Goal: Task Accomplishment & Management: Manage account settings

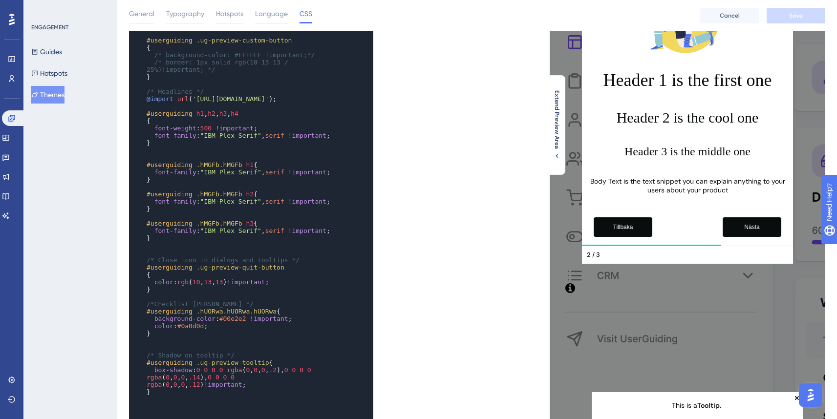
scroll to position [235, 0]
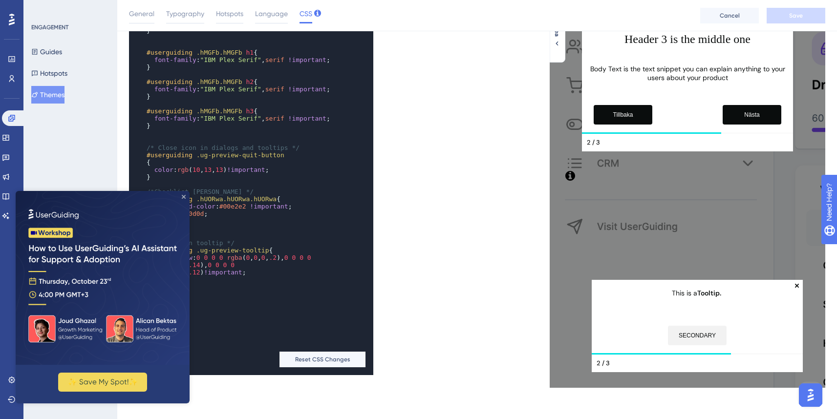
drag, startPoint x: 182, startPoint y: 196, endPoint x: 226, endPoint y: 379, distance: 188.5
click at [182, 196] on icon "Close Preview" at bounding box center [184, 197] width 4 height 4
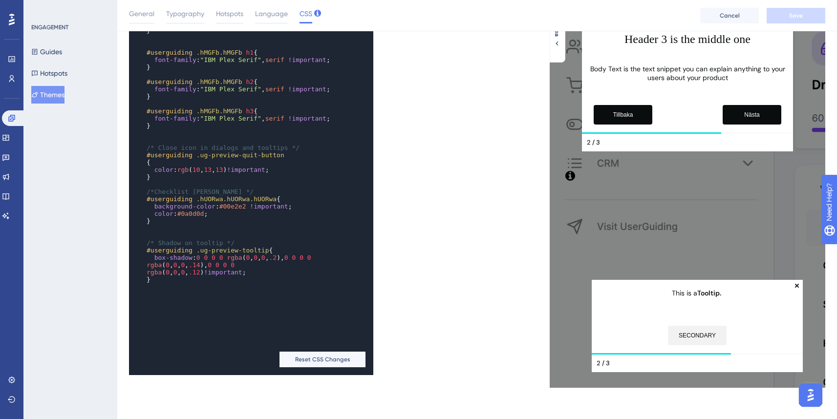
click at [464, 86] on div "x ​ /* Preview secondary custom button styles */ #userguiding .ug-preview-custo…" at bounding box center [303, 101] width 348 height 547
click at [187, 291] on pre "​" at bounding box center [242, 286] width 194 height 7
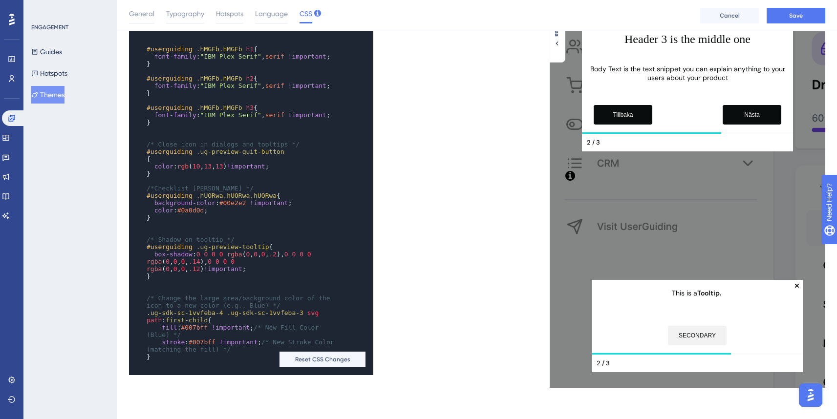
scroll to position [1499, 0]
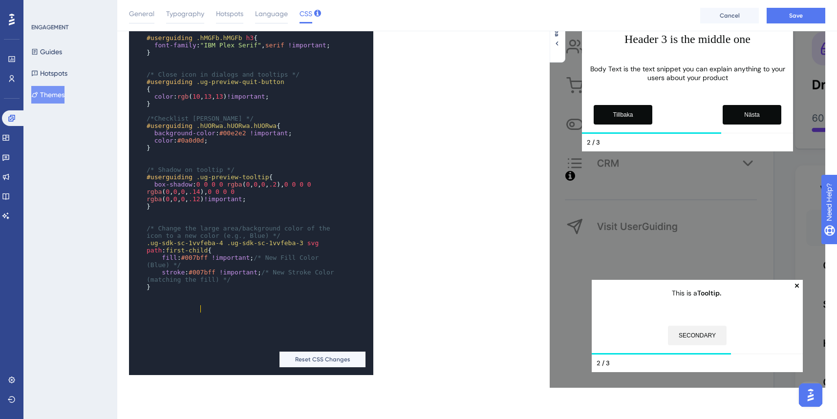
click at [199, 261] on span "#007bff" at bounding box center [194, 257] width 27 height 7
type textarea "007bff"
click at [199, 261] on span "#007bff" at bounding box center [194, 257] width 27 height 7
paste textarea "Code editor"
click at [207, 276] on span "#007bff" at bounding box center [202, 272] width 27 height 7
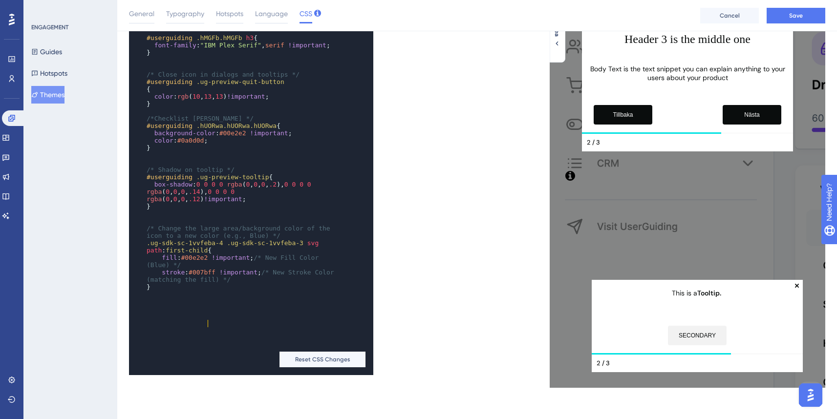
type textarea "007bff"
click at [207, 276] on span "#007bff" at bounding box center [202, 272] width 27 height 7
paste textarea "Code editor"
click at [166, 306] on div "x { /* background-color: #FFFFFF; */ /* height: 36px; */ } ​ /* Preview guide d…" at bounding box center [238, 23] width 218 height 566
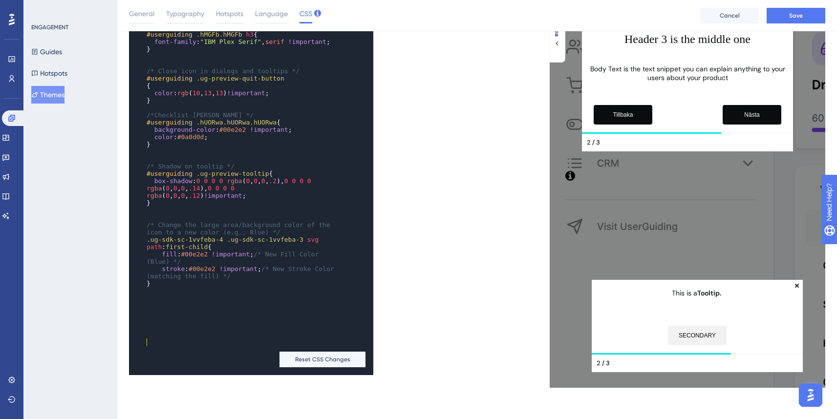
paste textarea "000000"
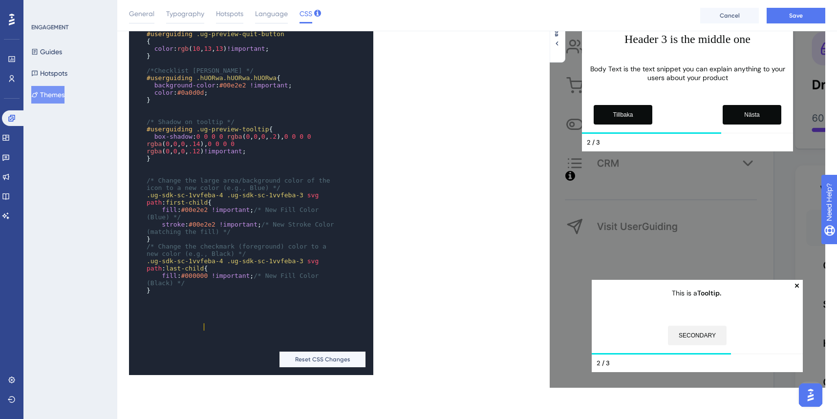
click at [204, 280] on span "#000000" at bounding box center [194, 275] width 27 height 7
type textarea "000000"
click at [204, 280] on span "#000000" at bounding box center [194, 275] width 27 height 7
click at [305, 272] on pre ".ug-sdk-sc-1vvfeba-4 .ug-sdk-sc-1vvfeba-3 svg path : last-child {" at bounding box center [242, 265] width 194 height 15
click at [801, 16] on span "Save" at bounding box center [796, 16] width 14 height 8
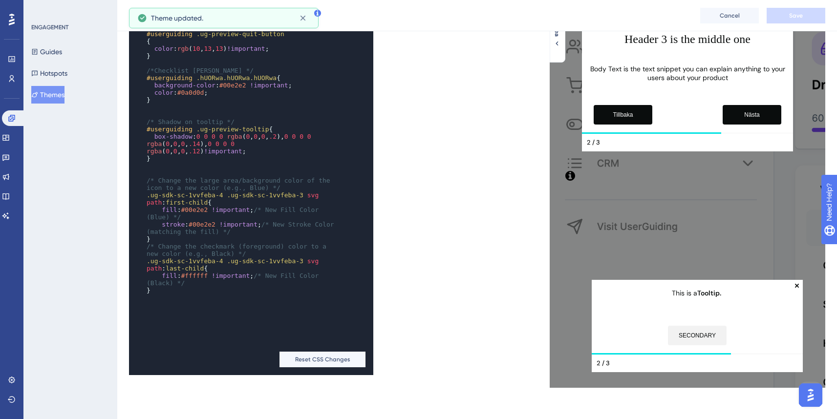
scroll to position [0, 0]
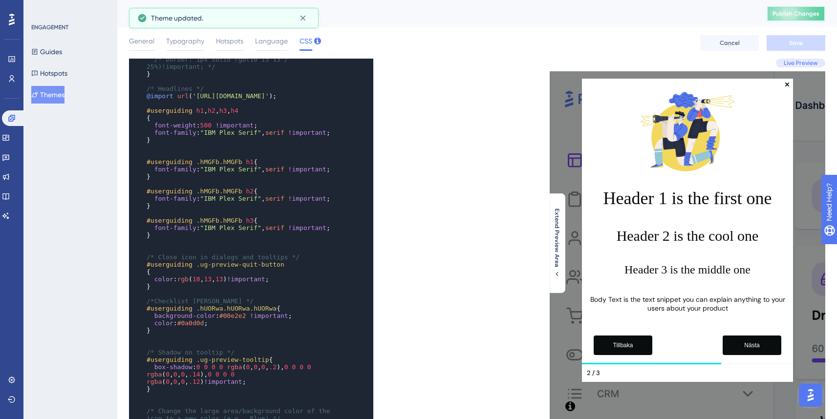
click at [797, 18] on button "Publish Changes" at bounding box center [796, 14] width 59 height 16
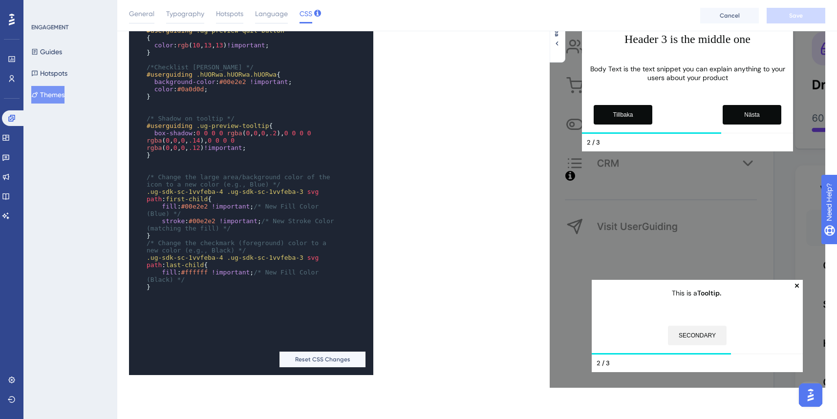
scroll to position [235, 0]
type textarea "/* New Fill Color (Blue) */"
drag, startPoint x: 262, startPoint y: 256, endPoint x: 293, endPoint y: 259, distance: 31.0
click at [293, 218] on pre "fill : #00e2e2 !important ; /* New Fill Color (Blue) */" at bounding box center [242, 210] width 194 height 15
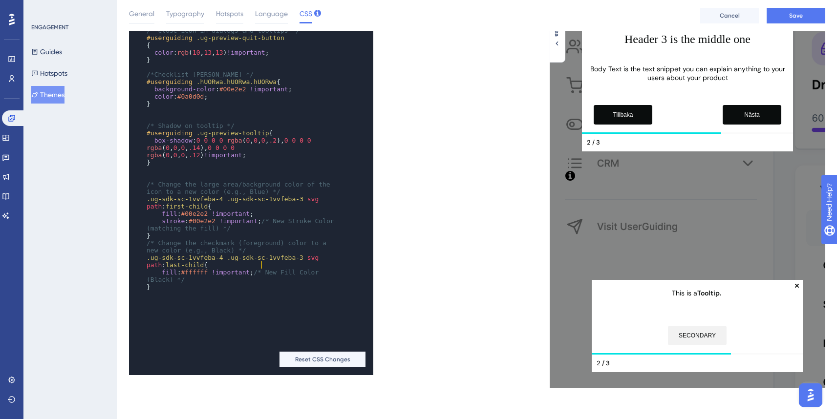
scroll to position [1543, 0]
type textarea "/* New Stroke Color (matching the fill) */"
drag, startPoint x: 266, startPoint y: 268, endPoint x: 277, endPoint y: 276, distance: 13.0
click at [277, 232] on pre "stroke : #00e2e2 !important ; /* New Stroke Color (matching the fill) */" at bounding box center [242, 225] width 194 height 15
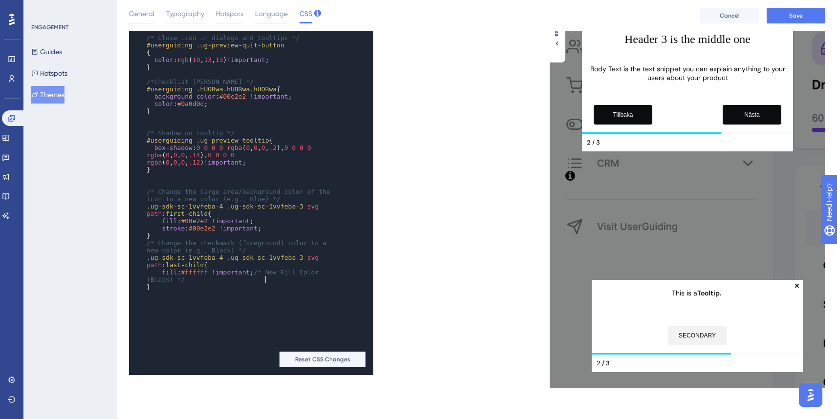
scroll to position [1536, 0]
type textarea "/* New Fill Color (Black) */"
drag, startPoint x: 259, startPoint y: 323, endPoint x: 279, endPoint y: 326, distance: 20.8
click at [279, 283] on pre "fill : #ffffff !important ; /* New Fill Color (Black) */" at bounding box center [242, 276] width 194 height 15
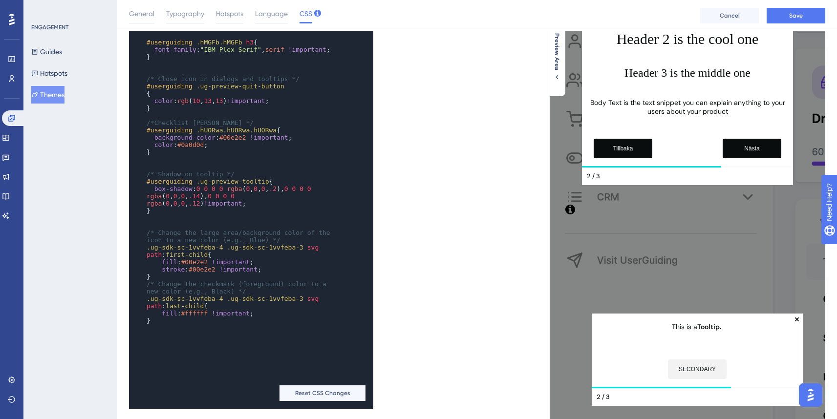
scroll to position [235, 0]
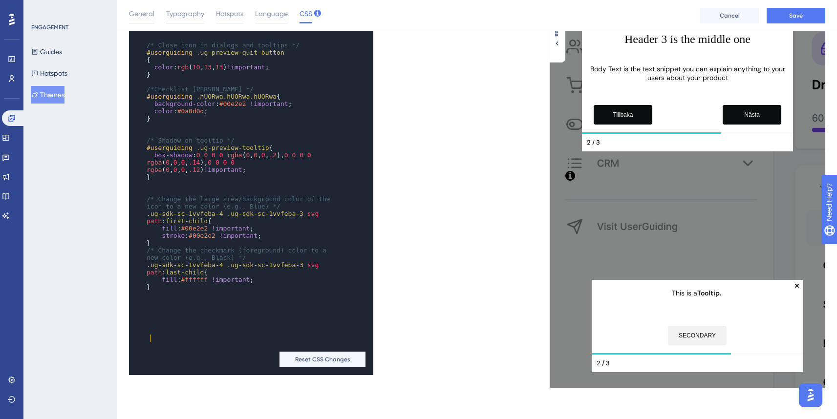
click at [185, 306] on div "x { /* background-color: #FFFFFF; */ /* height: 36px; */ } ​ /* Preview guide d…" at bounding box center [238, 9] width 218 height 596
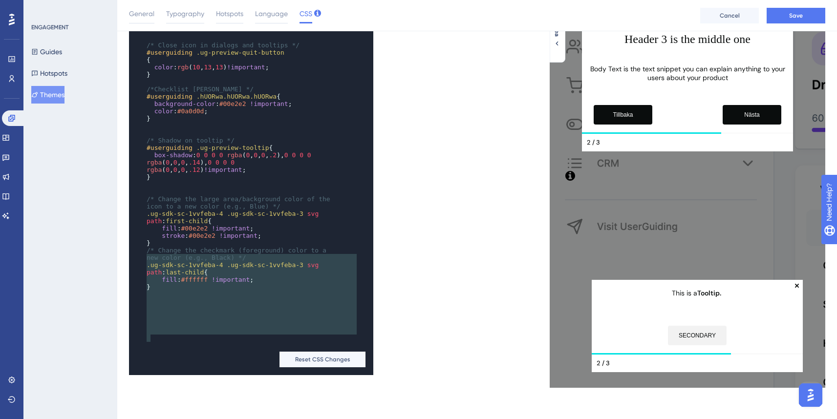
type textarea "/* Change the large area/background color of the icon to a new color (e.g., Blu…"
drag, startPoint x: 186, startPoint y: 347, endPoint x: 139, endPoint y: 248, distance: 109.5
click at [139, 248] on div "x { /* background-color: #FFFFFF; */ /* height: 36px; */ } ​ /* Preview guide d…" at bounding box center [238, 9] width 218 height 596
paste textarea "Code editor"
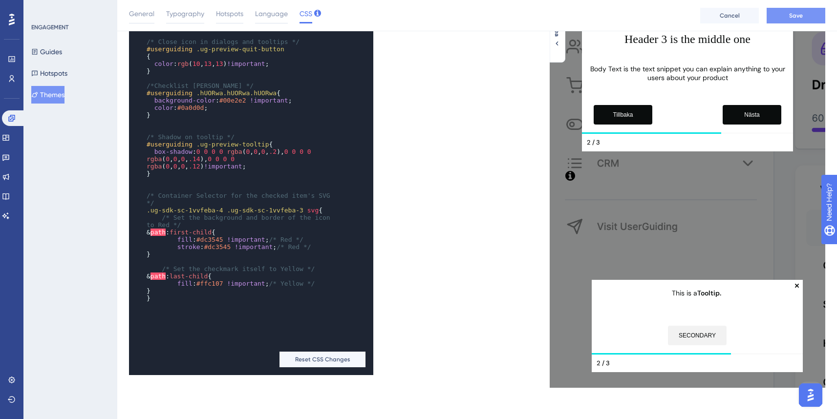
click at [809, 14] on button "Save" at bounding box center [796, 16] width 59 height 16
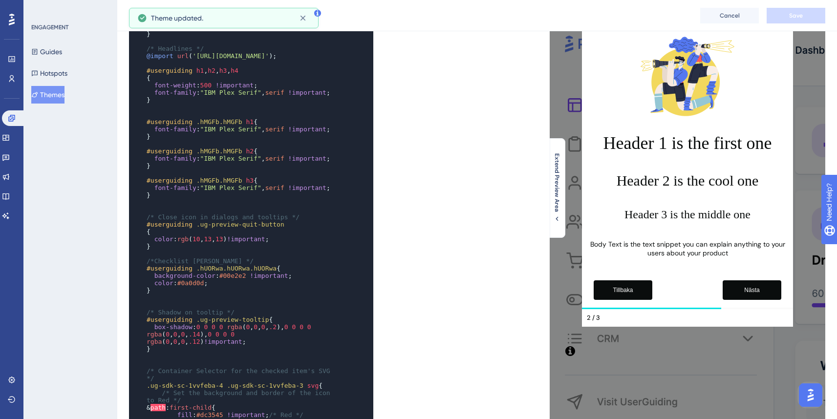
scroll to position [0, 0]
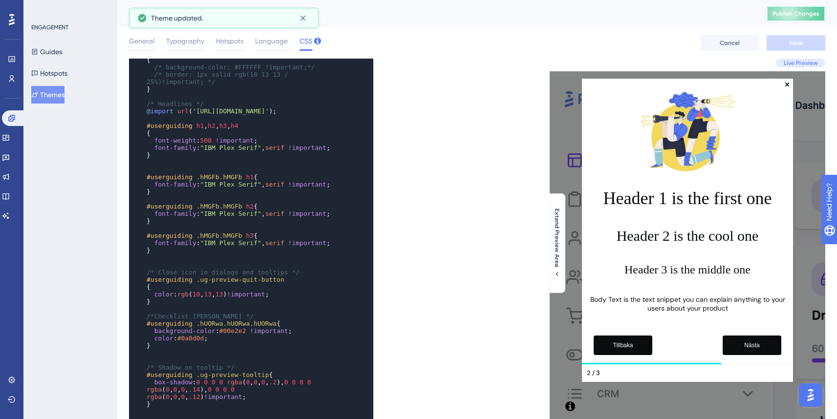
click at [806, 20] on button "Publish Changes" at bounding box center [796, 14] width 59 height 16
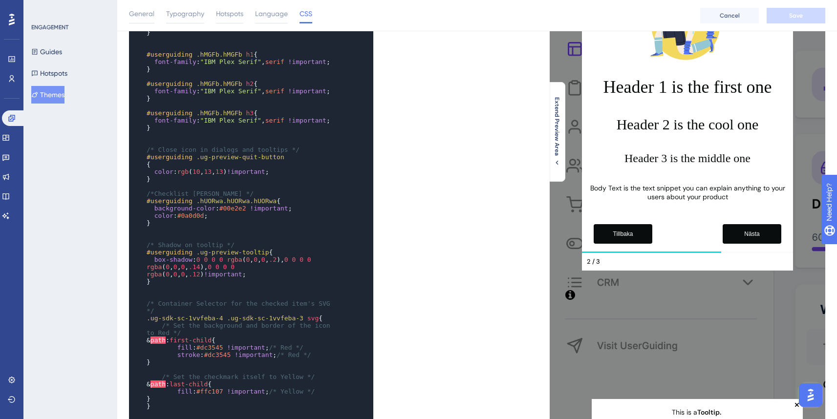
scroll to position [235, 0]
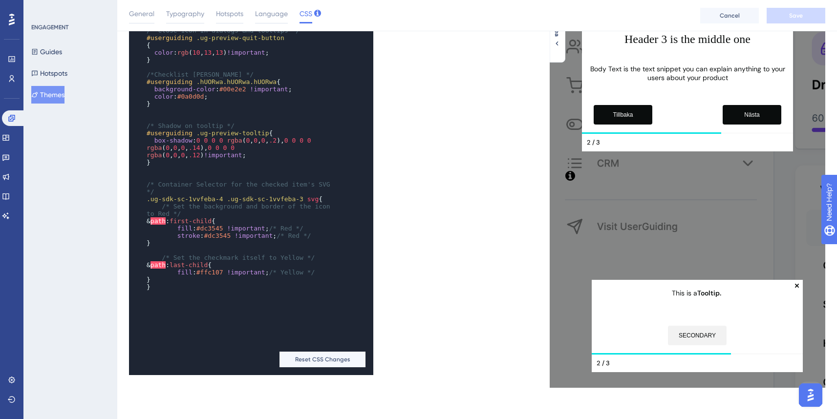
click at [201, 269] on span "last-child" at bounding box center [189, 264] width 38 height 7
click at [166, 225] on span "path" at bounding box center [158, 221] width 15 height 7
click at [177, 225] on span "path : first-child {" at bounding box center [187, 221] width 80 height 7
click at [166, 269] on span "path" at bounding box center [158, 264] width 15 height 7
click at [181, 225] on span "path1 : first-child {" at bounding box center [189, 221] width 84 height 7
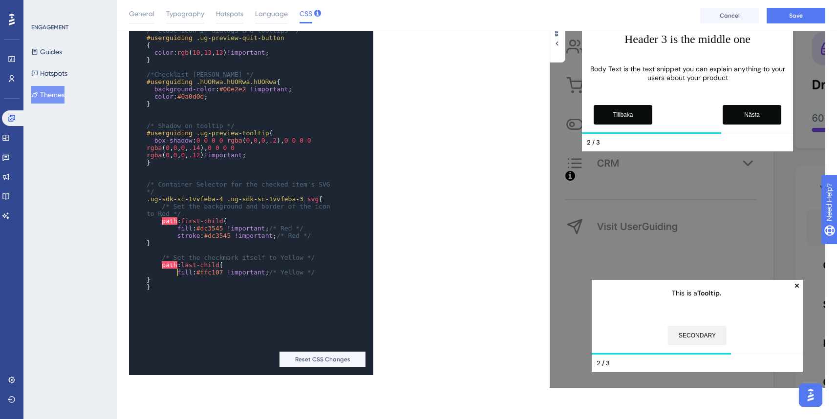
click at [208, 247] on pre "}" at bounding box center [242, 243] width 194 height 7
click at [167, 225] on span "path" at bounding box center [169, 221] width 15 height 7
type textarea "path:first-child {"
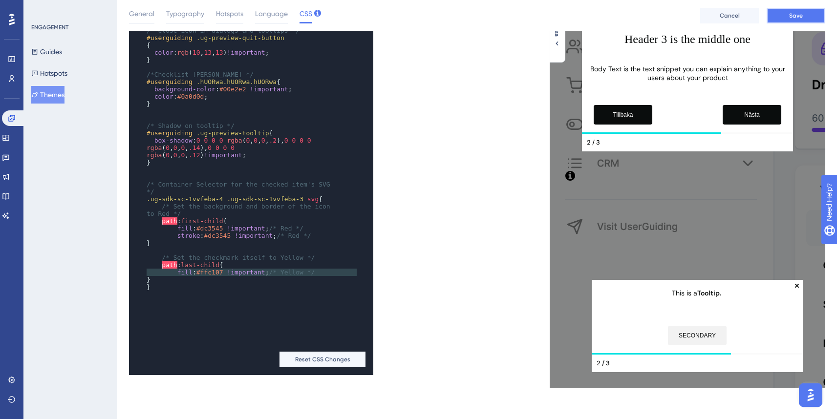
click at [800, 15] on span "Save" at bounding box center [796, 16] width 14 height 8
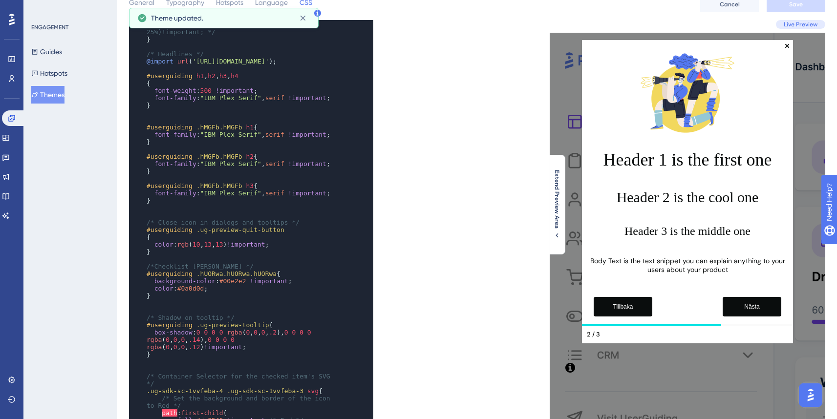
scroll to position [0, 0]
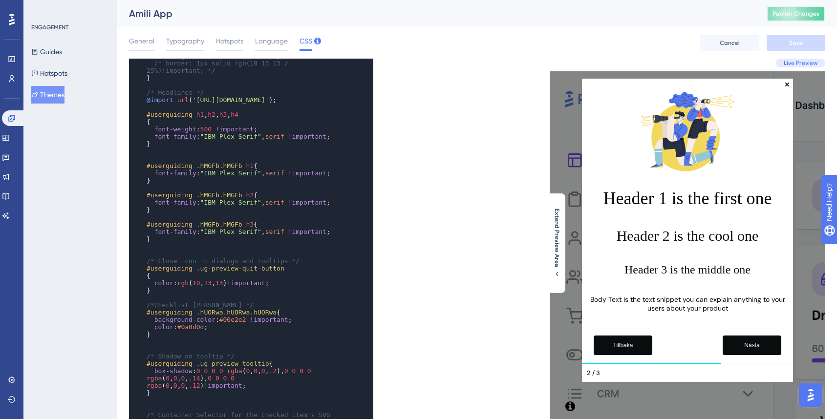
click at [774, 14] on button "Publish Changes" at bounding box center [796, 14] width 59 height 16
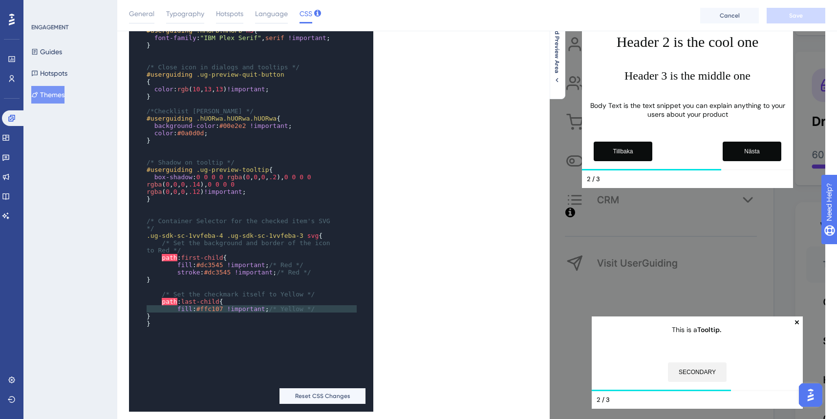
scroll to position [235, 0]
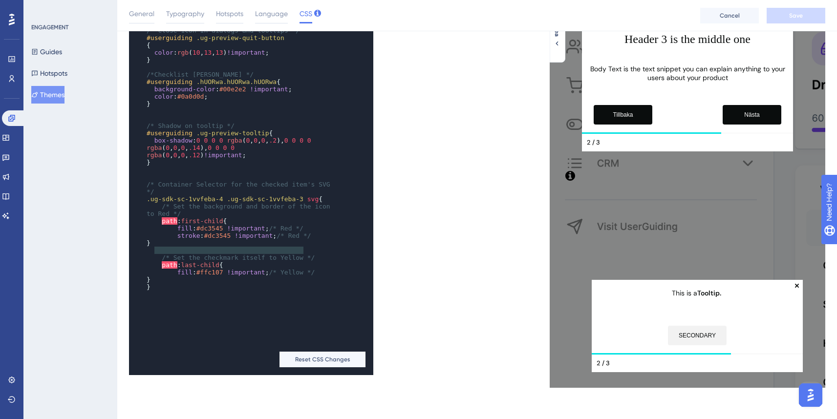
type textarea ".ug-sdk-sc-1vvfeba-4 .ug-sdk-sc-1vvfeba-3"
drag, startPoint x: 305, startPoint y: 248, endPoint x: 147, endPoint y: 244, distance: 157.4
click at [147, 203] on span ".ug-sdk-sc-1vvfeba-4 .ug-sdk-sc-1vvfeba-3 svg {" at bounding box center [235, 199] width 176 height 7
paste textarea "Code editor"
type textarea "/* Set the background and border of the icon to Red */"
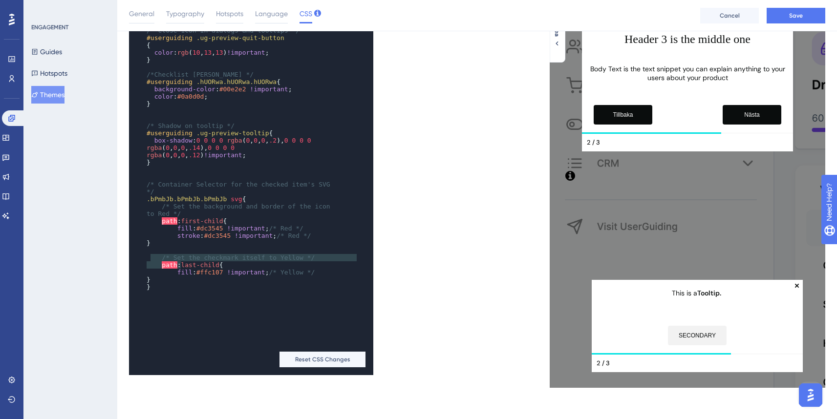
drag, startPoint x: 196, startPoint y: 263, endPoint x: 149, endPoint y: 257, distance: 47.3
click at [149, 218] on pre "/* Set the background and border of the icon to Red */" at bounding box center [242, 210] width 194 height 15
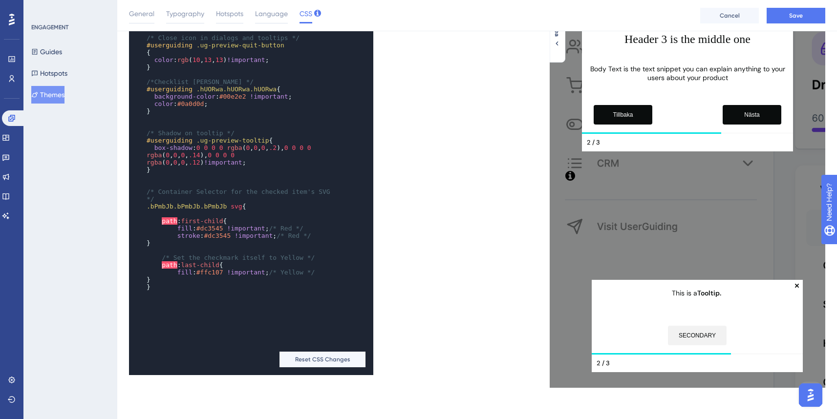
click at [246, 203] on pre "/* Container Selector for the checked item's SVG */" at bounding box center [242, 195] width 194 height 15
type textarea "svg"
drag, startPoint x: 245, startPoint y: 255, endPoint x: 232, endPoint y: 255, distance: 13.2
click at [232, 210] on span ".bPmbJb.bPmbJb.bPmbJb svg {" at bounding box center [197, 206] width 100 height 7
paste textarea "Code editor"
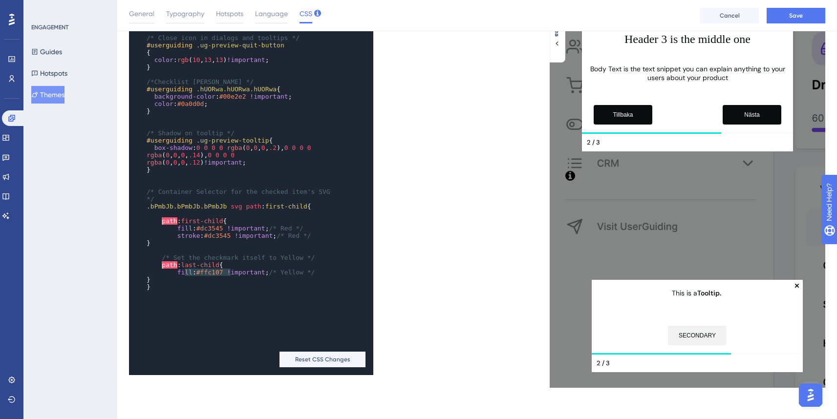
type textarea "path:first-child {"
drag, startPoint x: 238, startPoint y: 269, endPoint x: 146, endPoint y: 266, distance: 91.9
click at [146, 225] on pre "path : first-child {" at bounding box center [242, 221] width 194 height 7
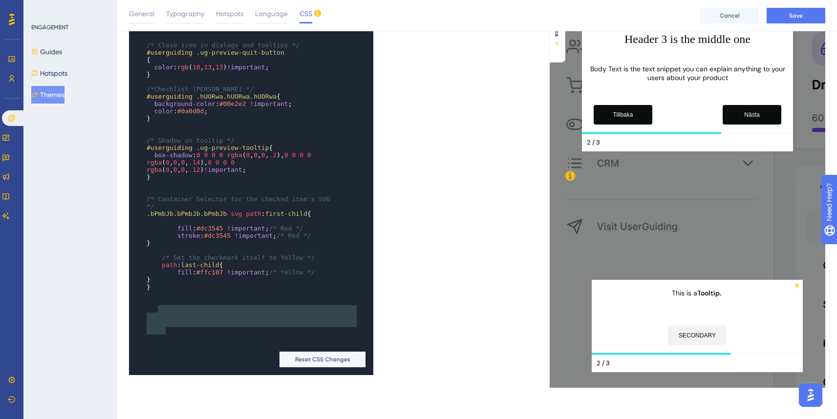
type textarea "/* Set the checkmark itself to Yellow */ path:last-child { fill: #ffc107 !impor…"
drag, startPoint x: 162, startPoint y: 307, endPoint x: 200, endPoint y: 335, distance: 47.3
click at [200, 291] on div "{ /* background-color: #FFFFFF; */ /* height: 36px; */ } ​ /* Preview guide dis…" at bounding box center [242, 8] width 194 height 565
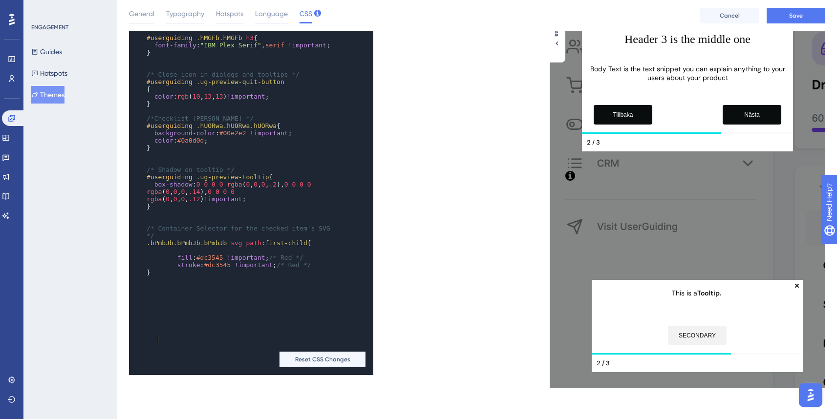
scroll to position [1499, 0]
click at [270, 181] on span "#userguiding .ug-preview-tooltip {" at bounding box center [210, 177] width 126 height 7
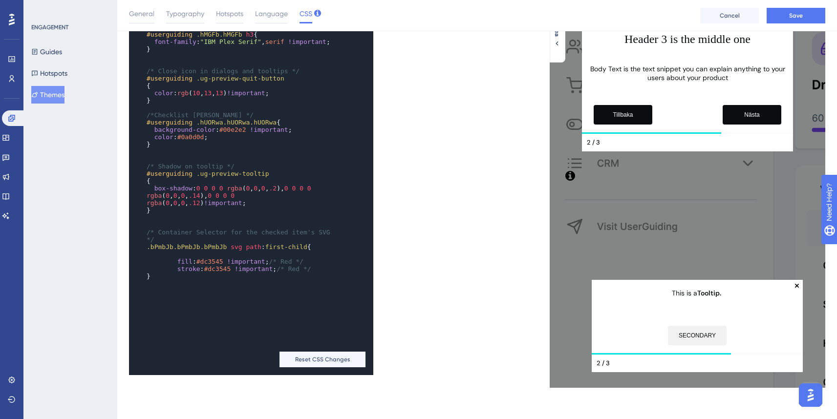
click at [309, 251] on span ".bPmbJb.bPmbJb.bPmbJb svg path : first-child {" at bounding box center [229, 246] width 165 height 7
click at [151, 287] on span "}" at bounding box center [149, 283] width 4 height 7
click at [177, 273] on span "fill" at bounding box center [184, 268] width 15 height 7
click at [177, 287] on pre "}" at bounding box center [242, 283] width 194 height 7
click at [179, 280] on span "stroke" at bounding box center [188, 276] width 23 height 7
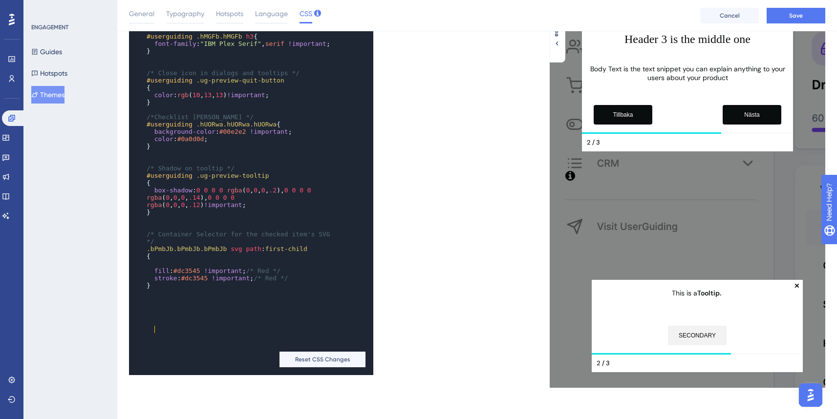
scroll to position [1514, 0]
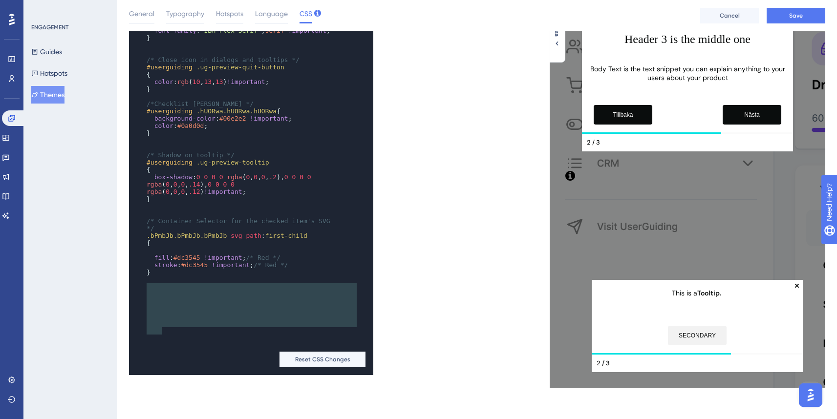
drag, startPoint x: 167, startPoint y: 326, endPoint x: 144, endPoint y: 286, distance: 45.8
click at [145, 286] on div "{ /* background-color: #FFFFFF; */ /* height: 36px; */ } ​ /* Preview guide dis…" at bounding box center [242, 16] width 194 height 550
type textarea ".bPmbJb.bPmbJb.bPmbJb svg path:first-child { fill: #dc3545 !important; /* Red *…"
click at [154, 283] on span at bounding box center [154, 279] width 15 height 7
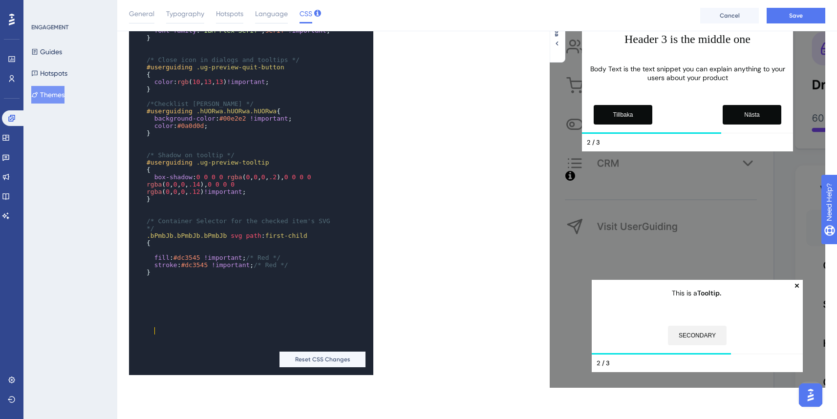
click at [153, 283] on span at bounding box center [154, 279] width 15 height 7
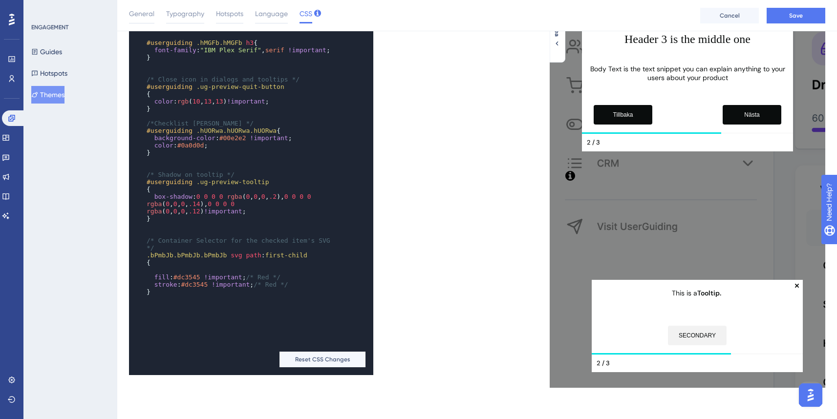
paste textarea "first"
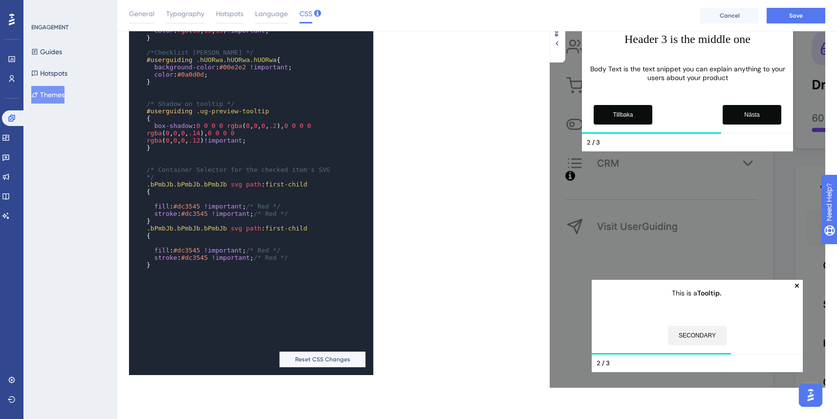
click at [270, 232] on span "first-child" at bounding box center [286, 228] width 42 height 7
type textarea "first"
click at [270, 232] on span "first-child" at bounding box center [286, 228] width 42 height 7
type textarea "stroke: #dc3545 !important; /* Red */"
drag, startPoint x: 295, startPoint y: 307, endPoint x: 141, endPoint y: 305, distance: 154.0
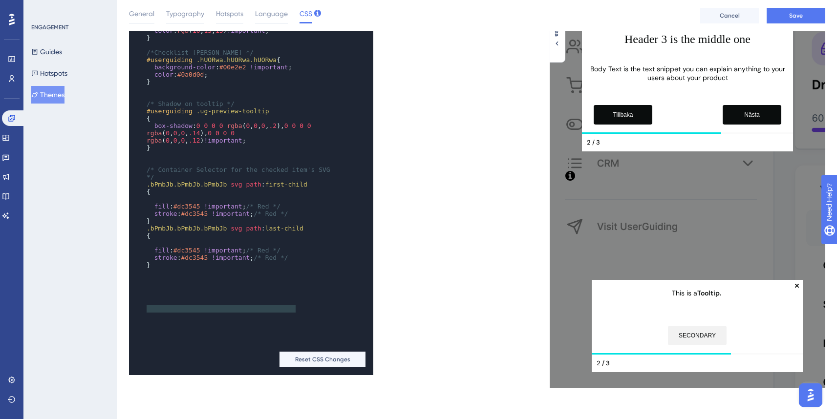
click at [141, 305] on div "x /* color: #0A0D0D */ /* font-size: 12px; */ } ​ ​ #userguiding .ug-preview-cu…" at bounding box center [238, 20] width 218 height 574
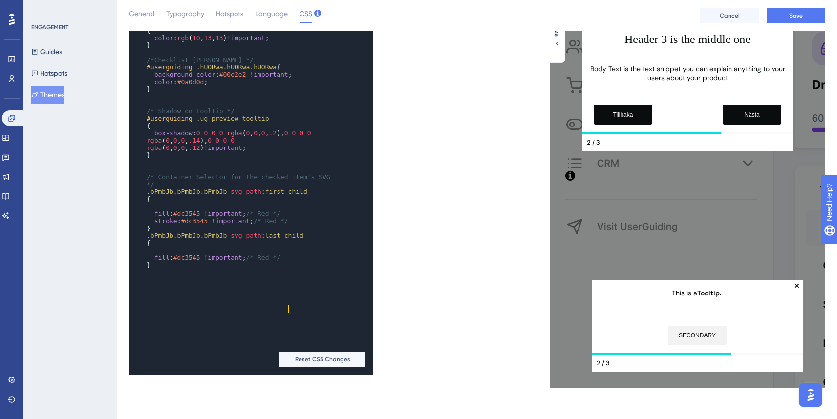
scroll to position [1550, 0]
click at [181, 261] on span "#dc3545" at bounding box center [187, 257] width 27 height 7
type textarea "#"
click at [181, 261] on span "#dc3545" at bounding box center [187, 257] width 27 height 7
click at [185, 261] on span "#dc3545" at bounding box center [187, 257] width 27 height 7
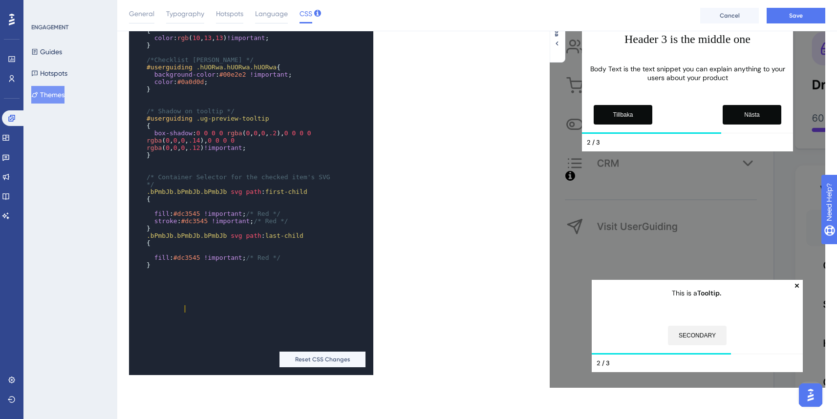
type textarea "dc3545"
click at [185, 261] on span "#dc3545" at bounding box center [187, 257] width 27 height 7
click at [308, 247] on pre "{" at bounding box center [242, 243] width 194 height 7
click at [305, 261] on pre "fill : #FFFFFF !important ; /* Red */" at bounding box center [242, 257] width 194 height 7
click at [238, 78] on span "#00e2e2" at bounding box center [232, 74] width 27 height 7
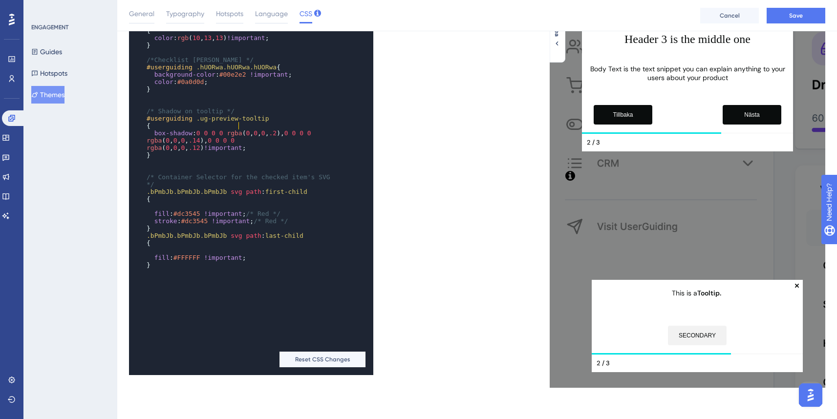
type textarea "00e2e2"
click at [238, 78] on span "#00e2e2" at bounding box center [232, 74] width 27 height 7
type textarea "#dc3545"
drag, startPoint x: 178, startPoint y: 262, endPoint x: 204, endPoint y: 260, distance: 25.5
click at [204, 218] on span "fill : #dc3545 !important ; /* Red */" at bounding box center [214, 213] width 134 height 7
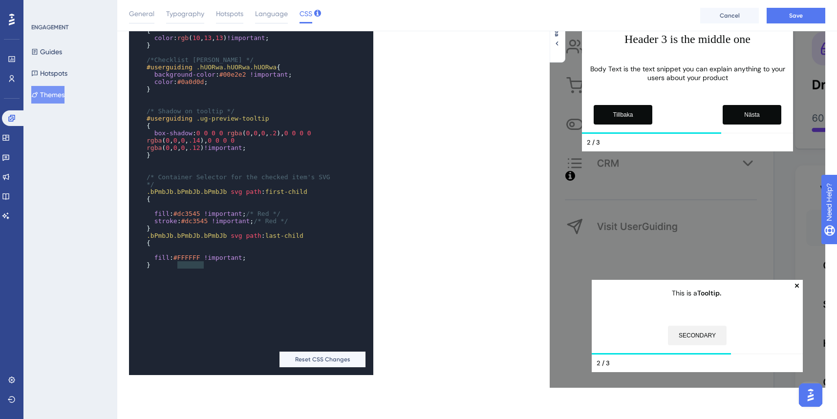
paste textarea "Code editor"
click at [180, 218] on span "00e2e2" at bounding box center [185, 213] width 23 height 7
click at [178, 218] on span "00e2e2" at bounding box center [185, 213] width 23 height 7
type textarea "dc3545"
drag, startPoint x: 189, startPoint y: 268, endPoint x: 211, endPoint y: 267, distance: 22.0
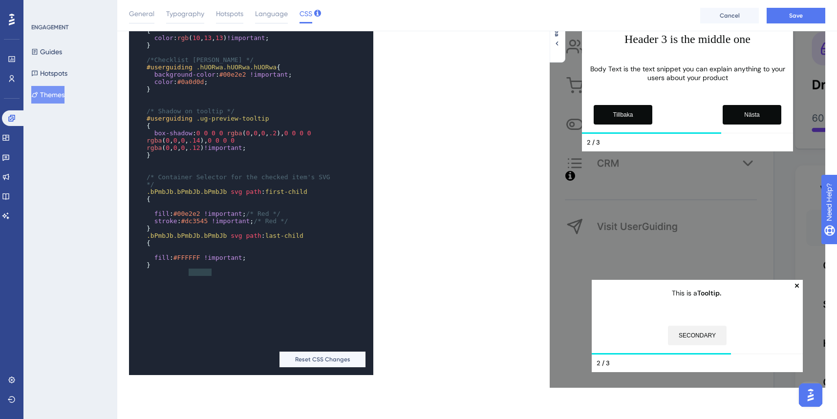
click at [208, 225] on span "#dc3545" at bounding box center [194, 221] width 27 height 7
paste textarea "Code editor"
click at [296, 225] on pre "stroke : #00e2e2 !important ; /* Red */" at bounding box center [242, 221] width 194 height 7
click at [295, 218] on pre "fill : #00e2e2 !important ; /* Red */" at bounding box center [242, 213] width 194 height 7
click at [779, 15] on button "Save" at bounding box center [796, 16] width 59 height 16
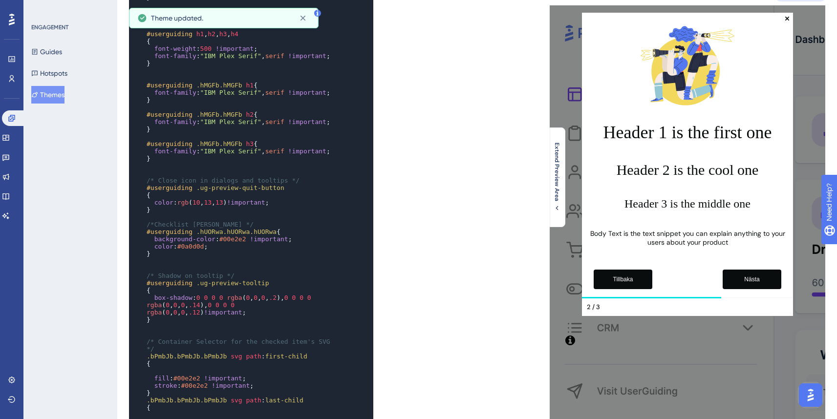
scroll to position [0, 0]
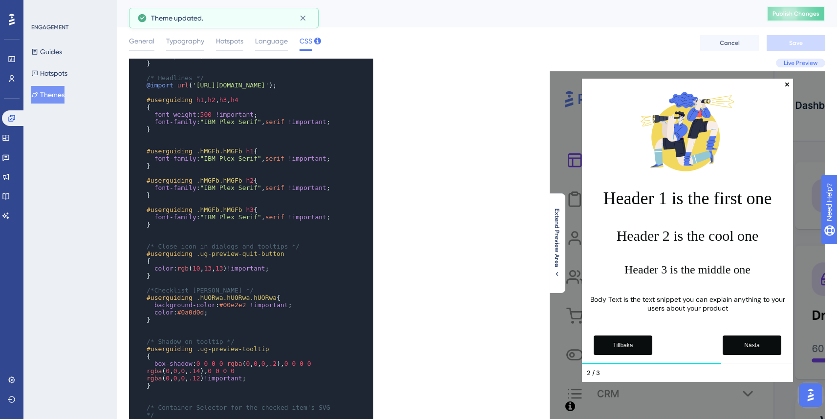
click at [789, 17] on span "Publish Changes" at bounding box center [796, 14] width 47 height 8
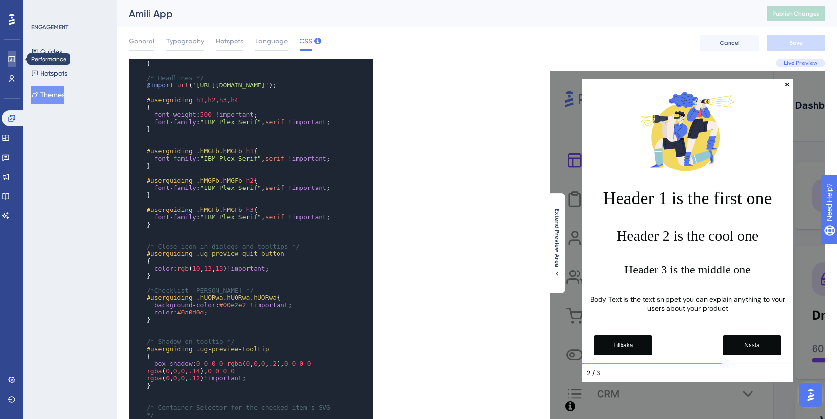
click at [11, 63] on icon at bounding box center [12, 59] width 8 height 8
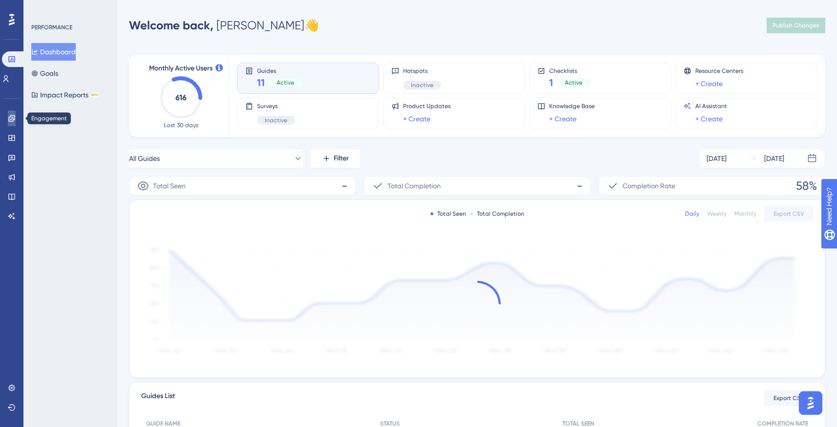
click at [11, 122] on link at bounding box center [12, 118] width 8 height 16
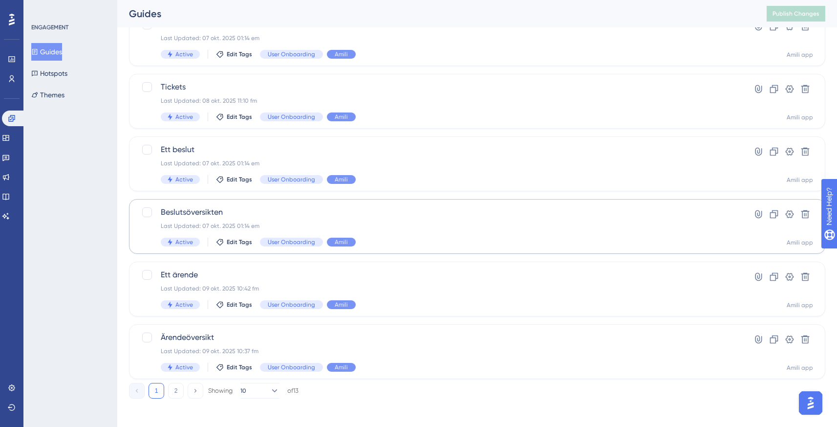
scroll to position [332, 0]
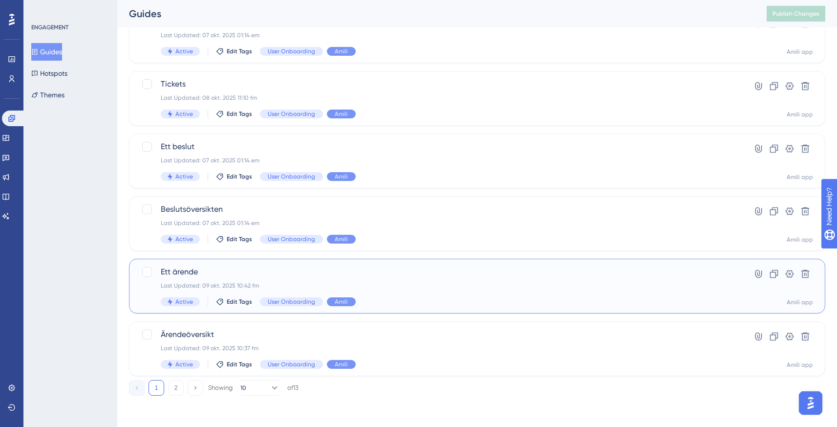
click at [261, 285] on div "Last Updated: 09 okt. 2025 10:42 fm" at bounding box center [438, 286] width 555 height 8
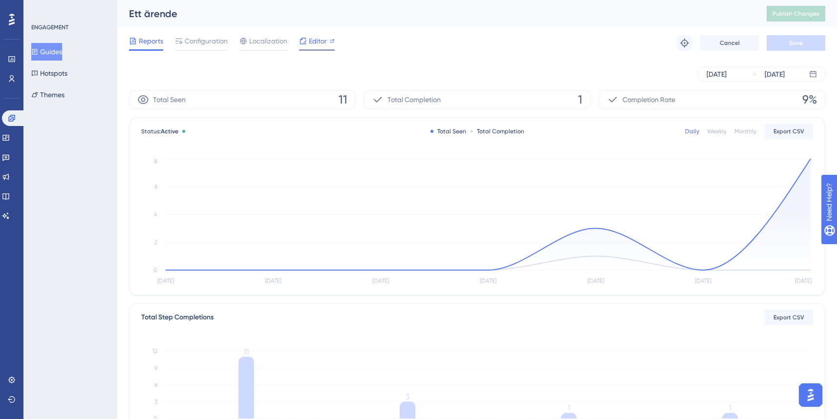
click at [317, 46] on span "Editor" at bounding box center [318, 41] width 18 height 12
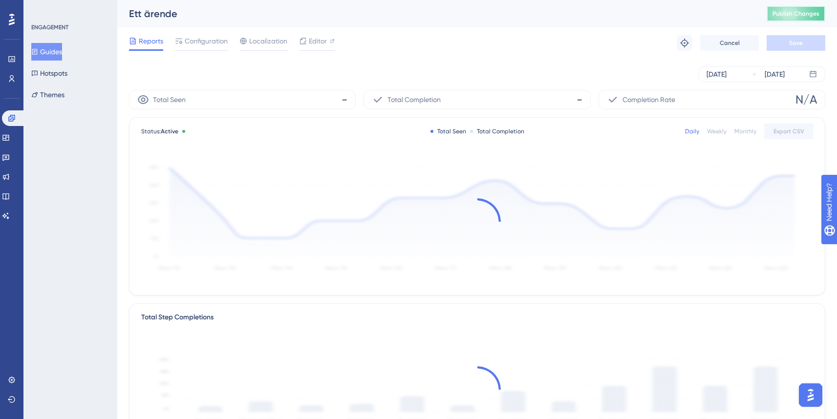
click at [787, 10] on span "Publish Changes" at bounding box center [796, 14] width 47 height 8
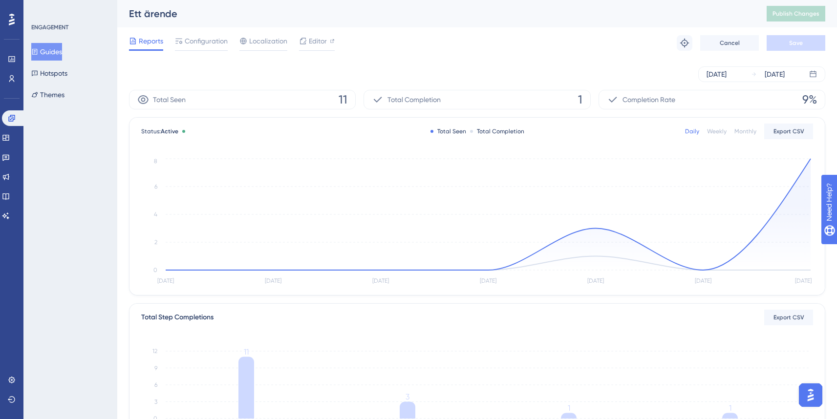
click at [56, 48] on button "Guides" at bounding box center [46, 52] width 31 height 18
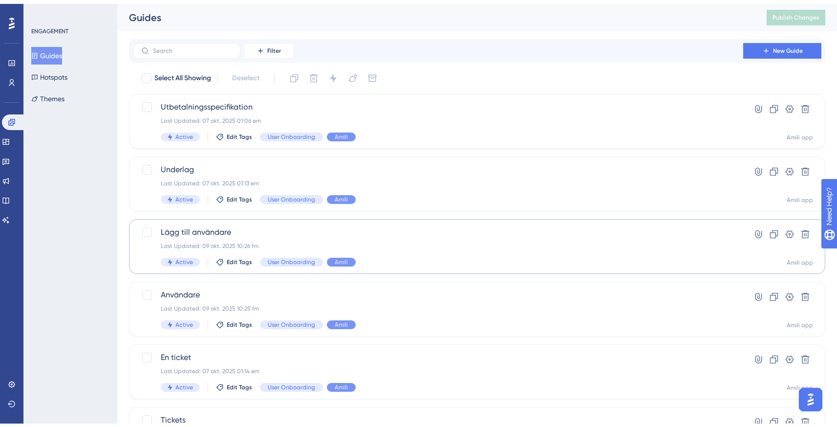
scroll to position [332, 0]
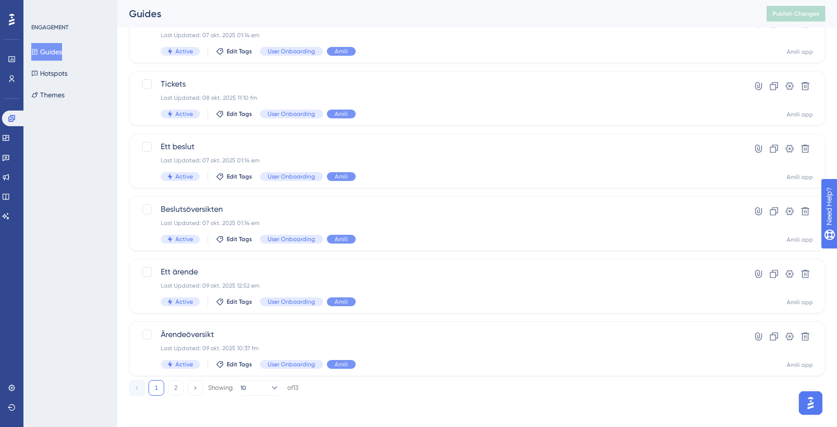
click at [174, 386] on button "2" at bounding box center [176, 388] width 16 height 16
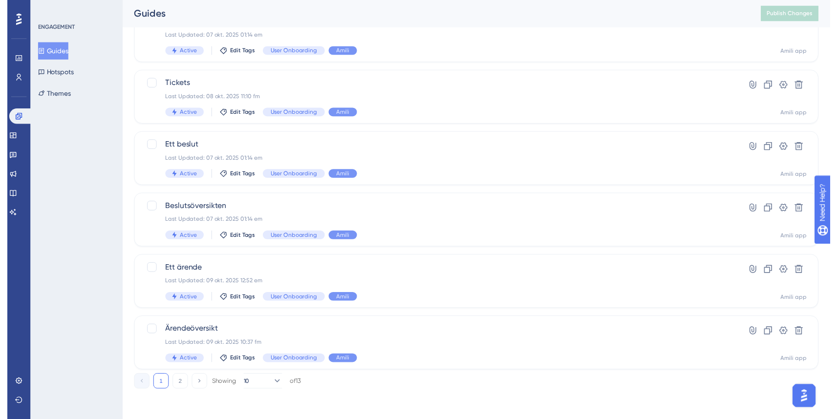
scroll to position [0, 0]
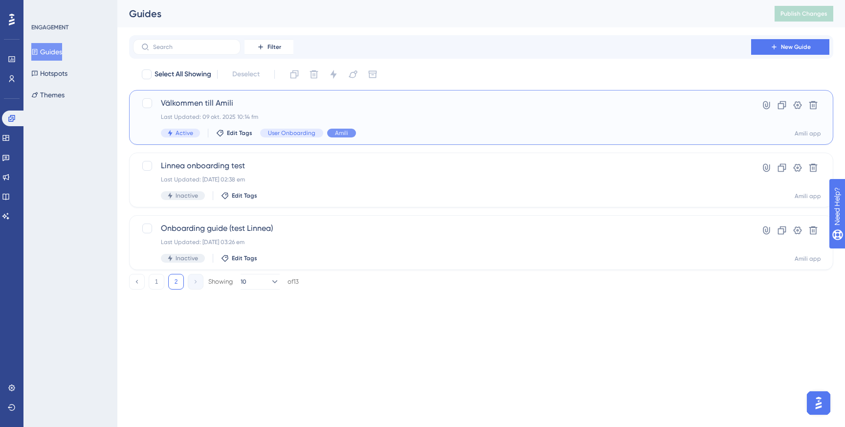
click at [262, 116] on div "Last Updated: 09 okt. 2025 10:14 fm" at bounding box center [442, 117] width 562 height 8
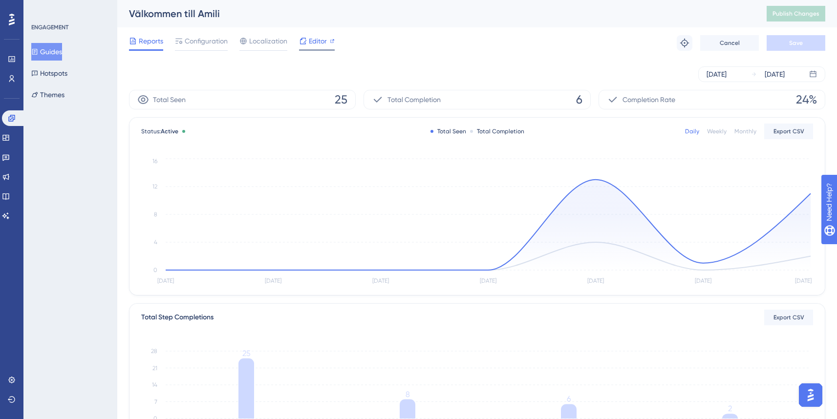
click at [317, 46] on span "Editor" at bounding box center [318, 41] width 18 height 12
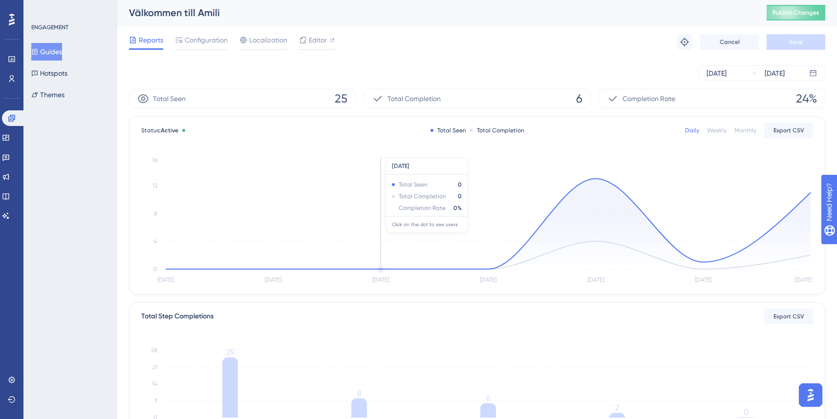
scroll to position [2, 0]
click at [53, 78] on button "Hotspots" at bounding box center [49, 74] width 36 height 18
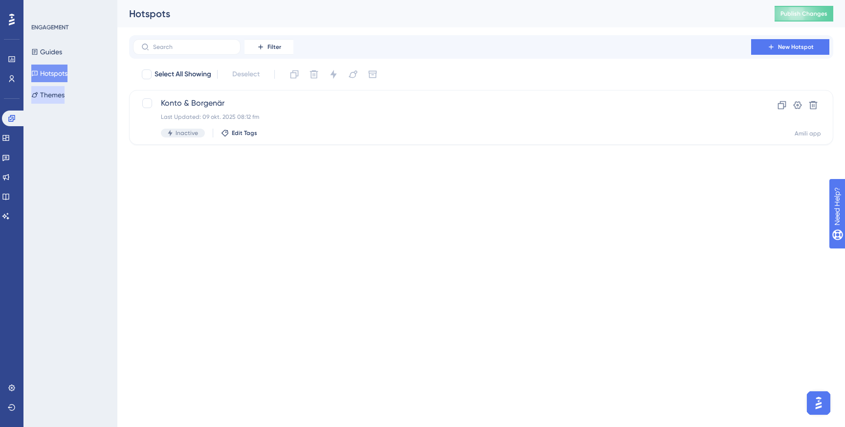
click at [54, 96] on button "Themes" at bounding box center [47, 95] width 33 height 18
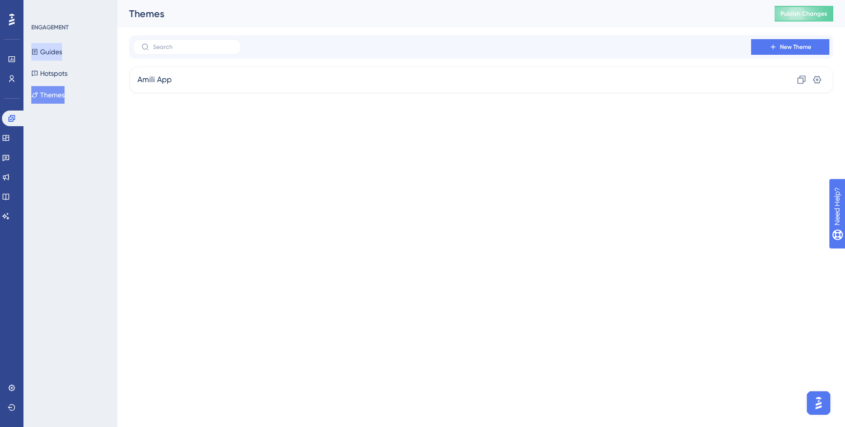
click at [56, 54] on button "Guides" at bounding box center [46, 52] width 31 height 18
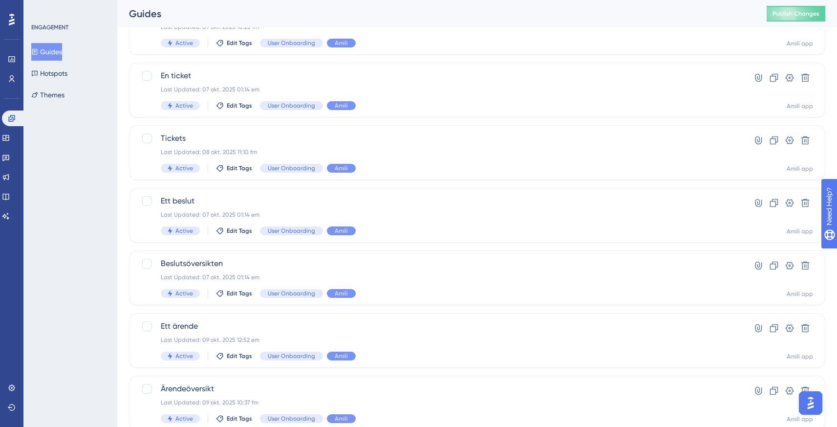
scroll to position [332, 0]
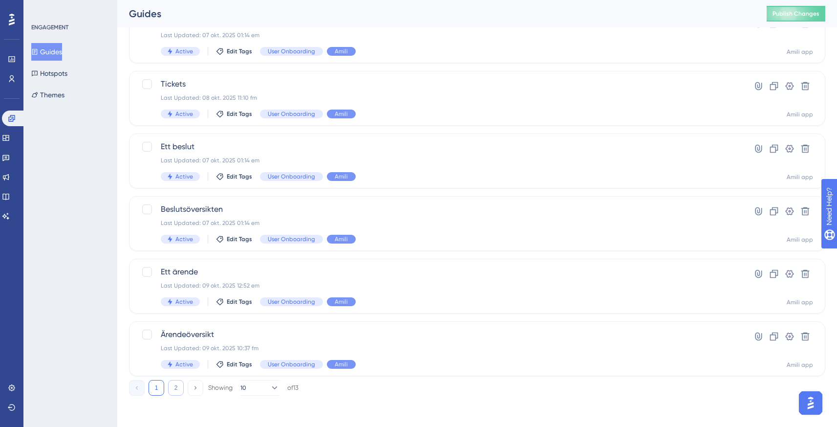
click at [179, 388] on button "2" at bounding box center [176, 388] width 16 height 16
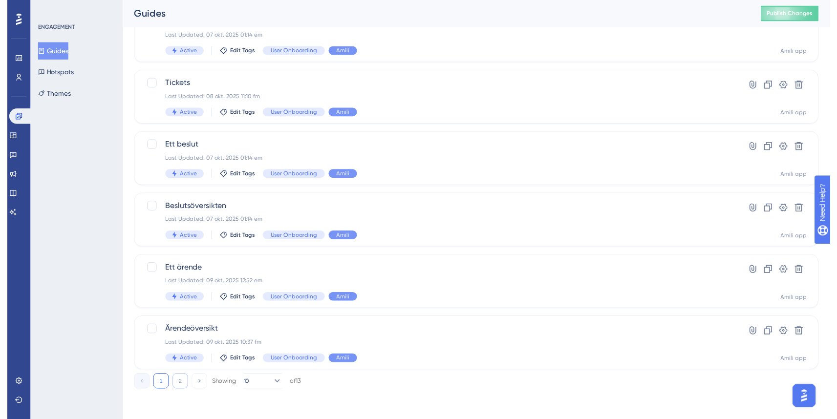
scroll to position [0, 0]
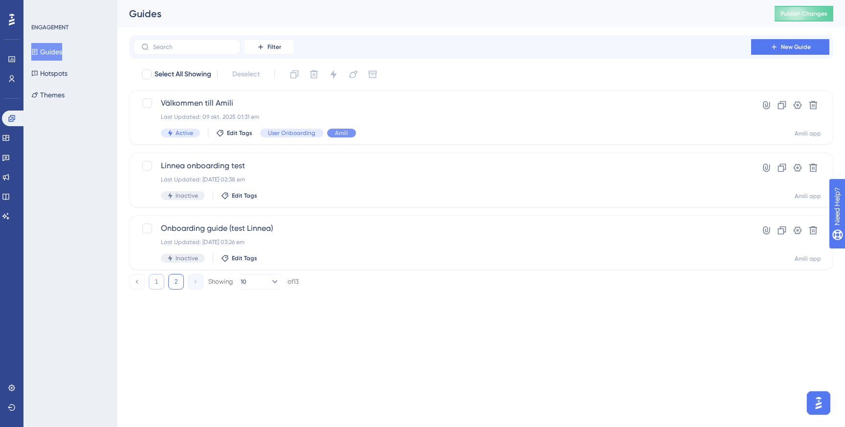
click at [157, 281] on button "1" at bounding box center [157, 282] width 16 height 16
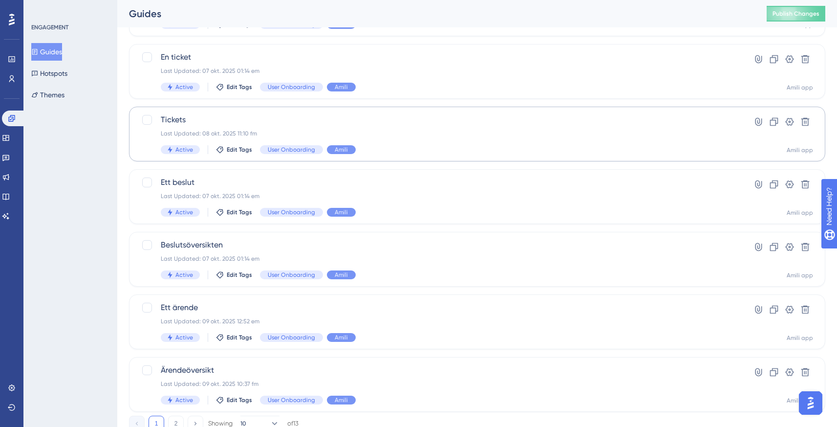
scroll to position [332, 0]
